Goal: Transaction & Acquisition: Purchase product/service

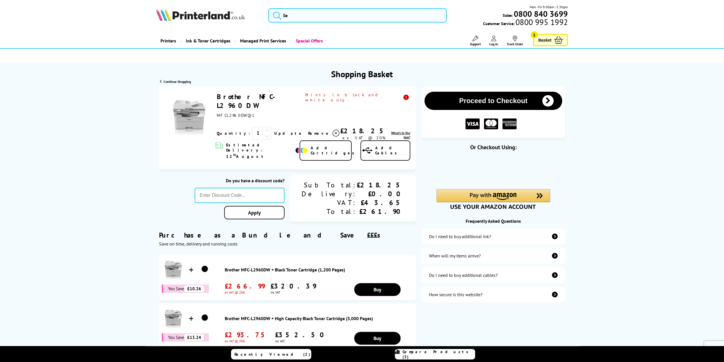
click at [182, 81] on span "Continue Shopping" at bounding box center [177, 81] width 27 height 4
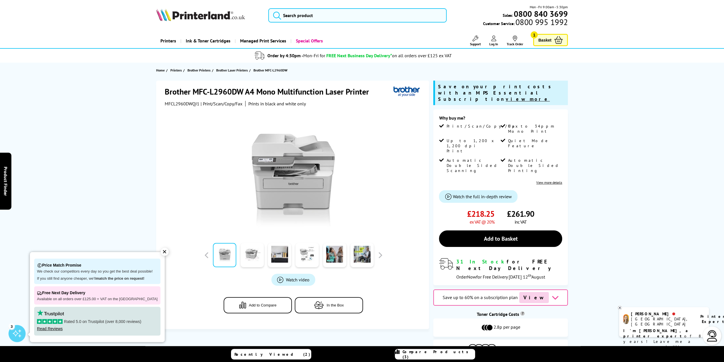
click at [161, 252] on div "✕" at bounding box center [165, 252] width 8 height 8
click at [161, 251] on div "✕" at bounding box center [165, 252] width 8 height 8
